Goal: Information Seeking & Learning: Learn about a topic

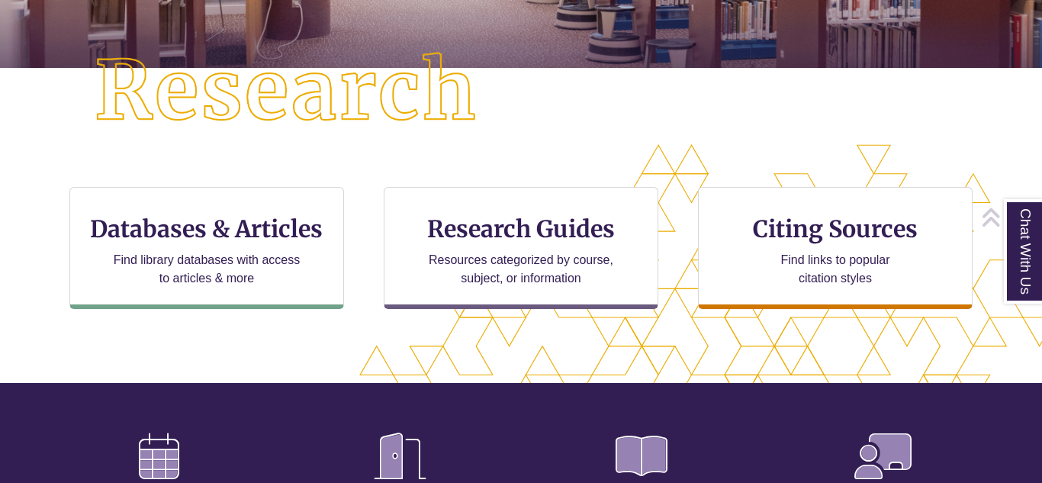
scroll to position [375, 0]
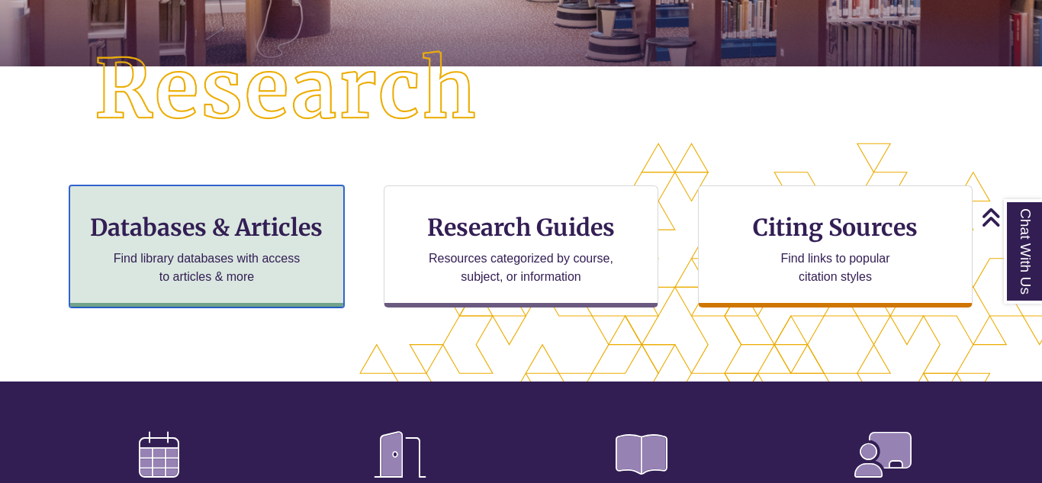
click at [204, 278] on p "Find library databases with access to articles & more" at bounding box center [207, 267] width 199 height 37
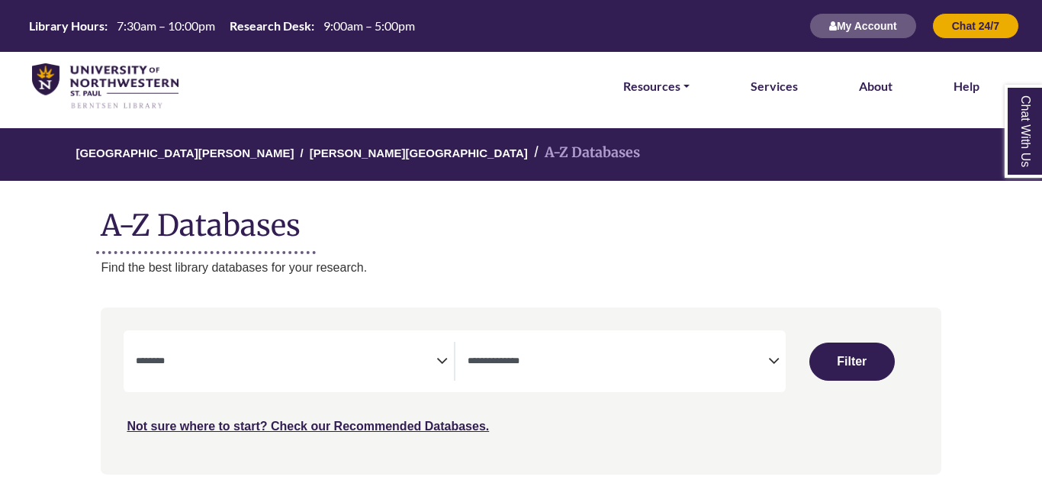
select select "Database Subject Filter"
select select "Database Types Filter"
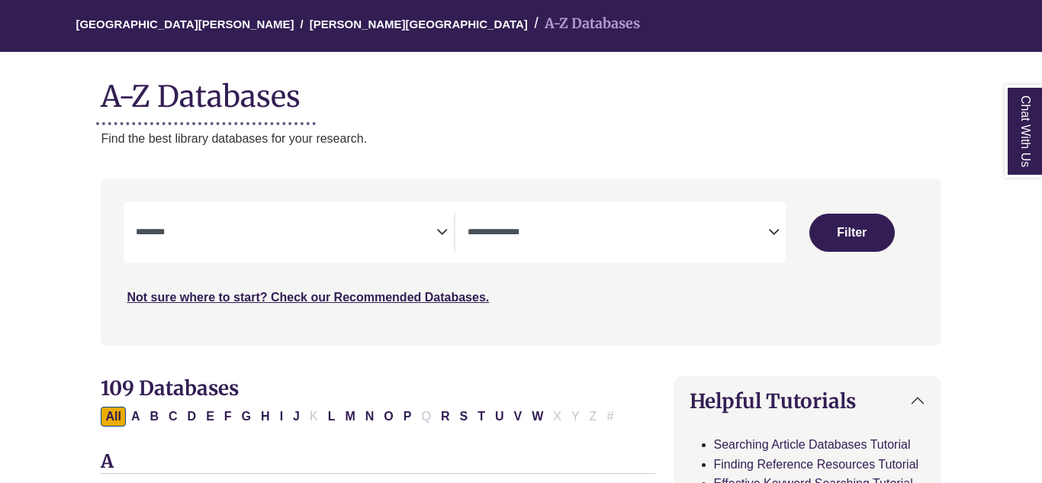
scroll to position [130, 0]
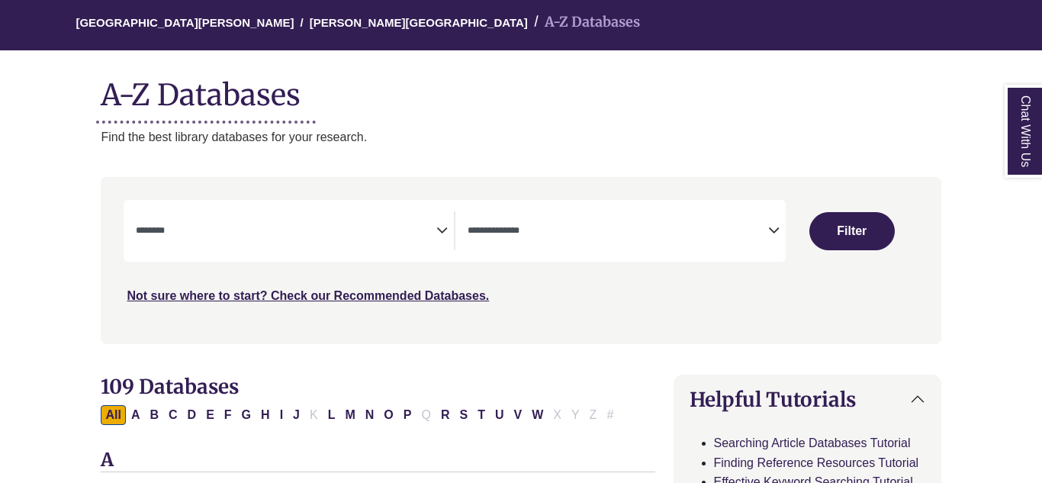
click at [217, 239] on span "Search filters" at bounding box center [286, 230] width 301 height 39
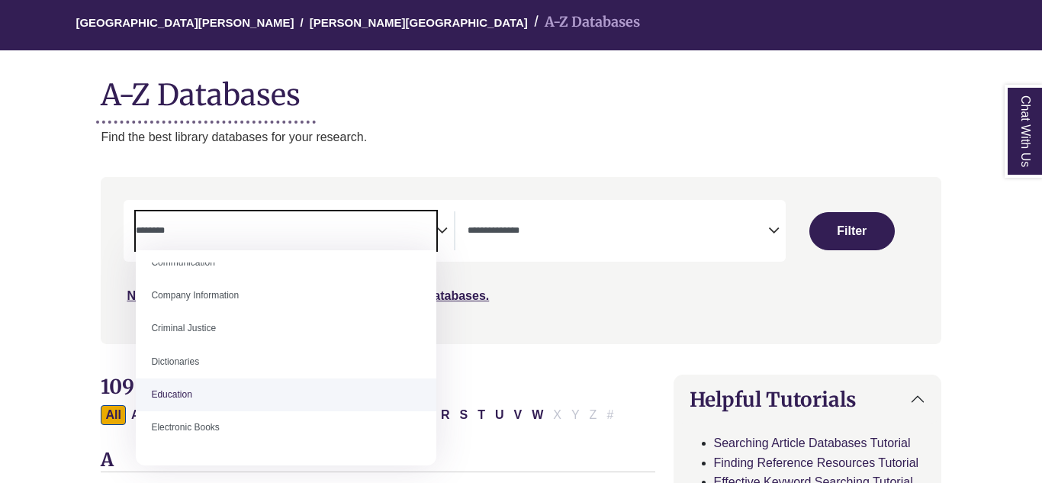
scroll to position [317, 0]
select select "*****"
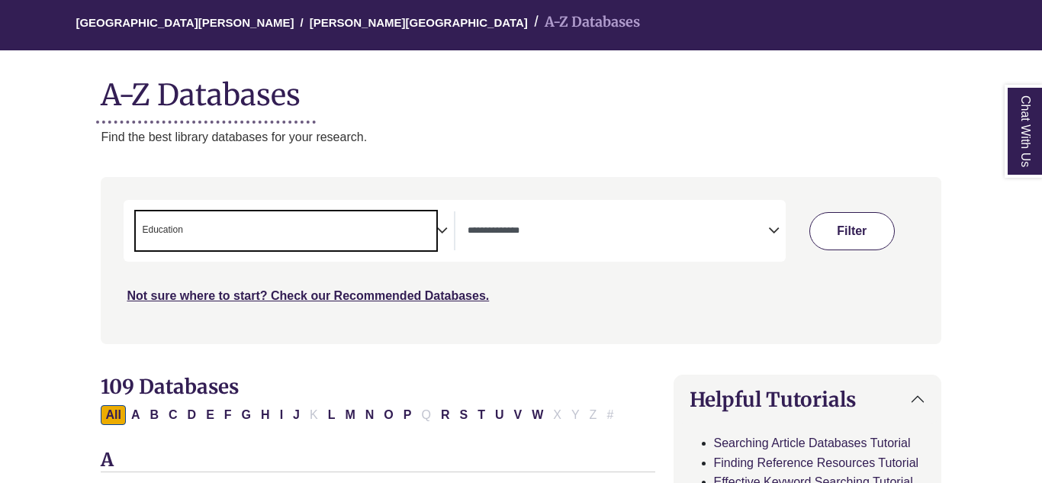
click at [829, 249] on button "Filter" at bounding box center [851, 231] width 85 height 38
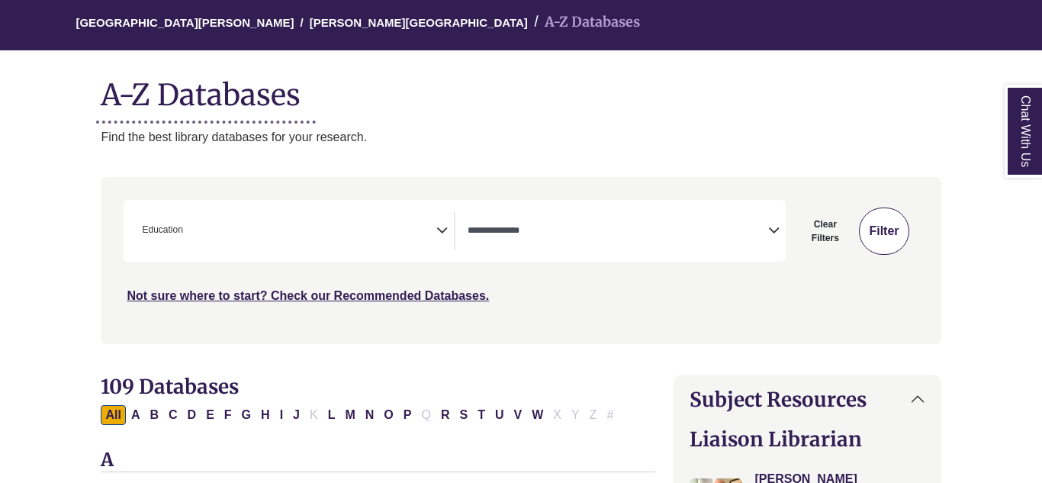
select select "Database Types Filter"
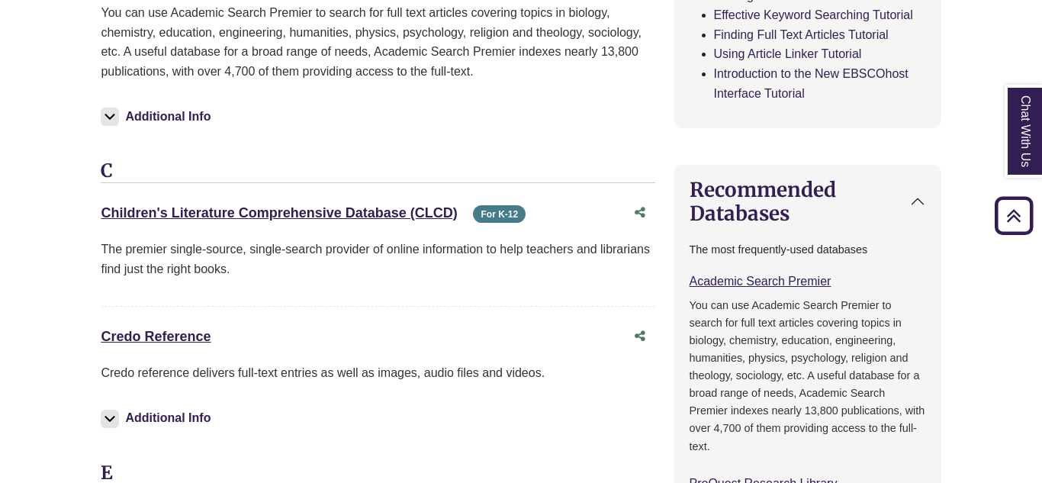
scroll to position [889, 0]
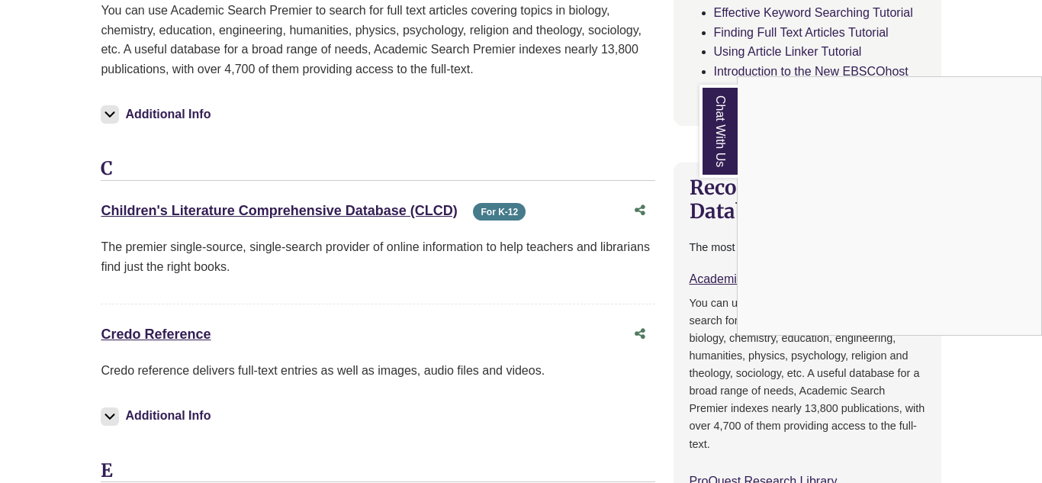
click at [155, 207] on div "Chat With Us" at bounding box center [521, 241] width 1042 height 483
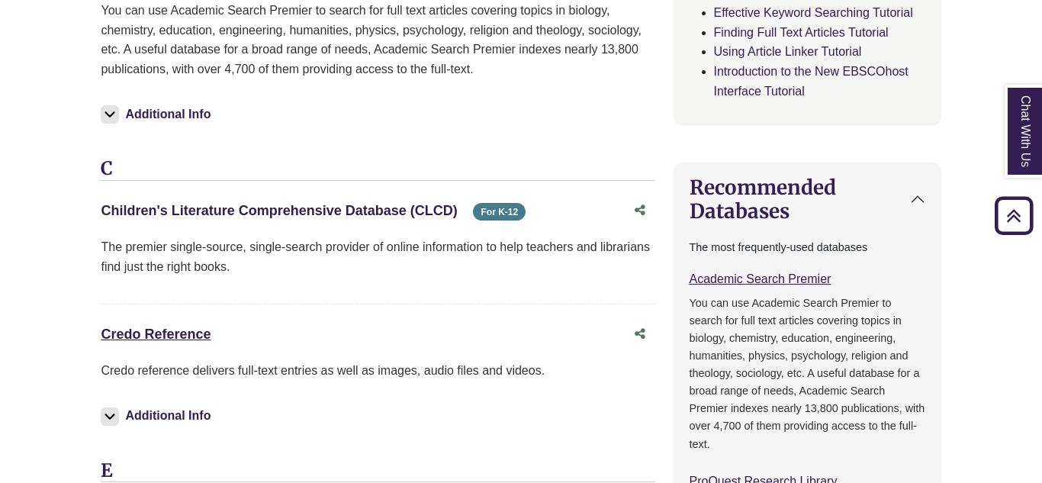
click at [268, 211] on link "Children's Literature Comprehensive Database (CLCD) This link opens in a new wi…" at bounding box center [279, 210] width 356 height 15
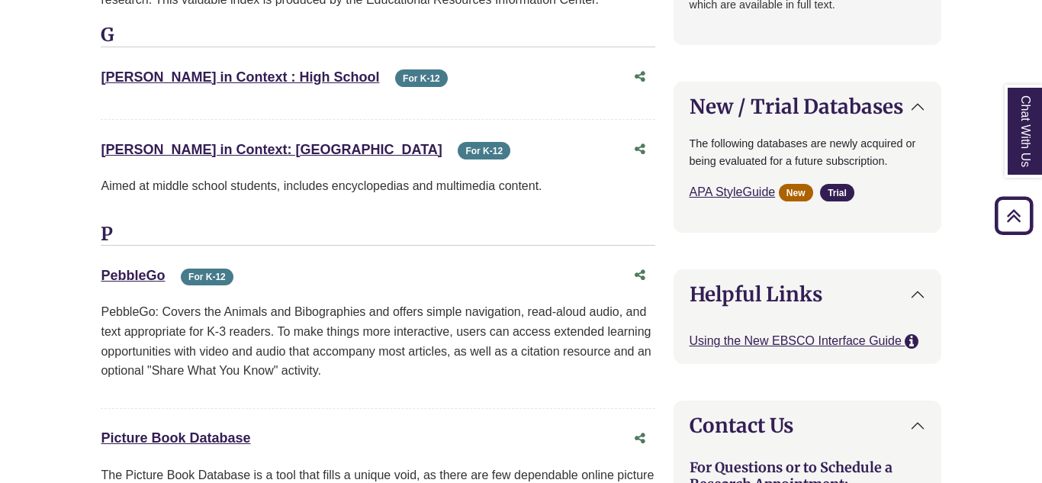
scroll to position [1480, 0]
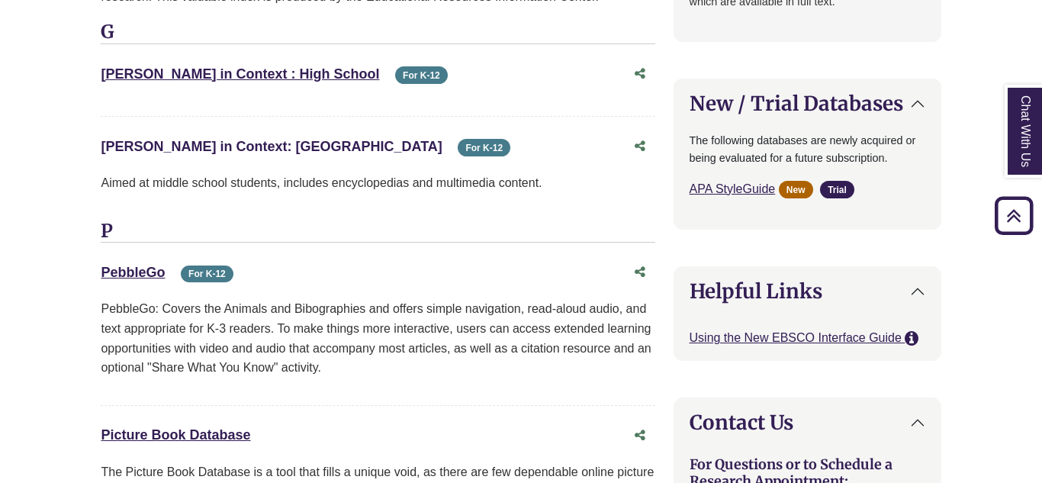
click at [246, 151] on link "Gale in Context: Middle School This link opens in a new window" at bounding box center [271, 146] width 341 height 15
